Goal: Information Seeking & Learning: Learn about a topic

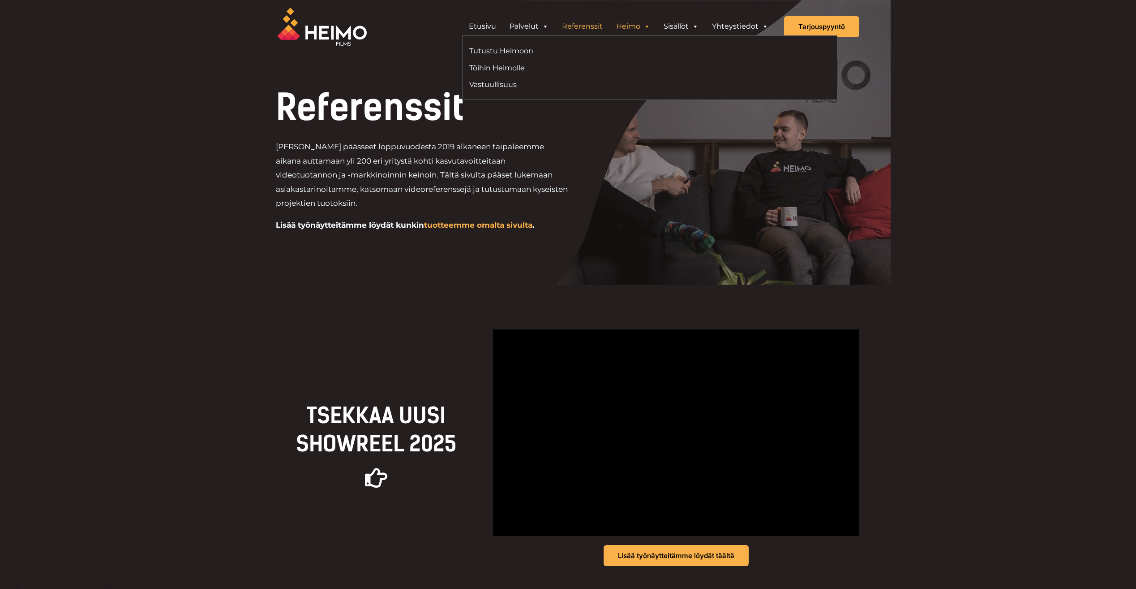
click at [650, 27] on span "Header Widget 1" at bounding box center [646, 26] width 7 height 18
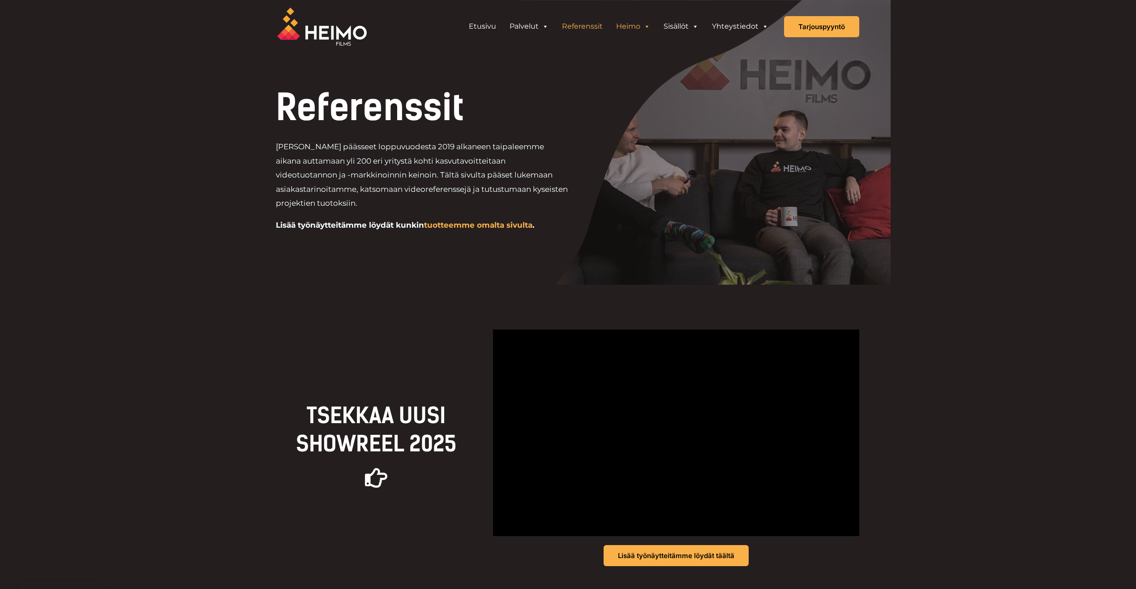
click at [645, 26] on span "Header Widget 1" at bounding box center [646, 26] width 7 height 18
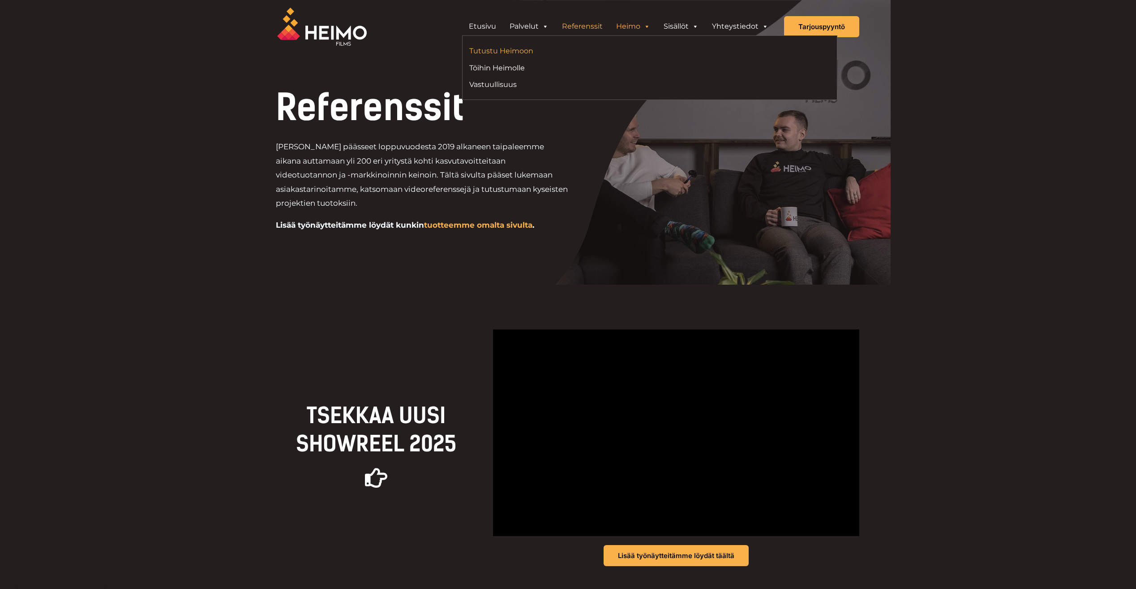
click at [510, 52] on link "Tutustu Heimoon" at bounding box center [556, 51] width 174 height 12
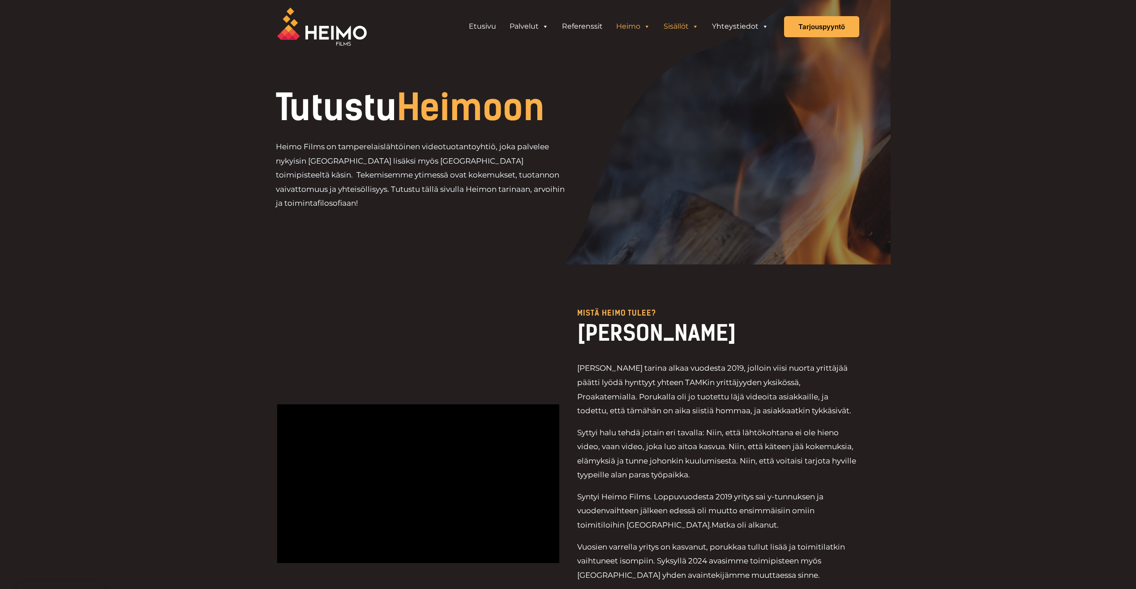
click at [696, 26] on span "Header Widget 1" at bounding box center [695, 26] width 7 height 18
click at [685, 24] on link "Sisällöt" at bounding box center [681, 26] width 48 height 18
click at [694, 24] on span "Header Widget 1" at bounding box center [695, 26] width 7 height 18
click at [738, 26] on link "Yhteystiedot" at bounding box center [740, 26] width 70 height 18
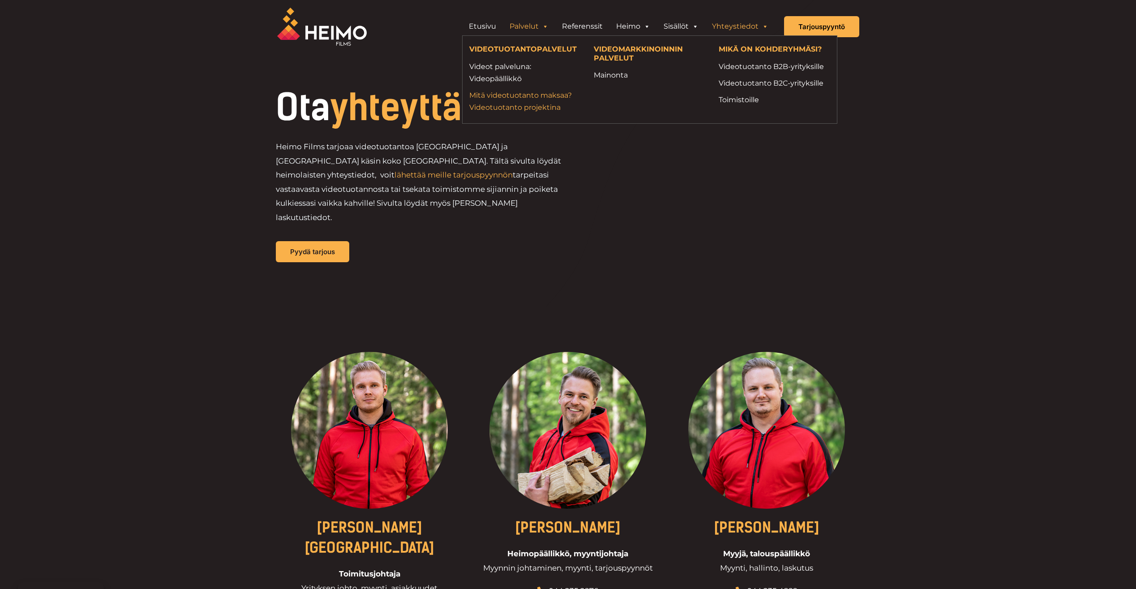
click at [544, 95] on link "Mitä videotuotanto maksaa? Videotuotanto projektina" at bounding box center [525, 101] width 112 height 24
